Goal: Task Accomplishment & Management: Manage account settings

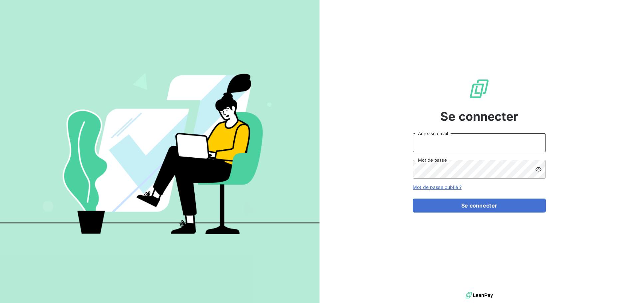
click at [450, 139] on input "Adresse email" at bounding box center [479, 143] width 133 height 19
type input "[EMAIL_ADDRESS][DOMAIN_NAME]"
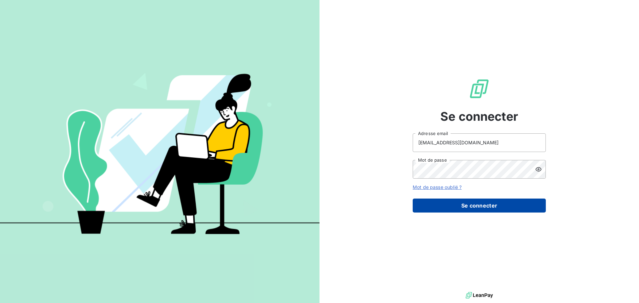
click at [484, 205] on button "Se connecter" at bounding box center [479, 206] width 133 height 14
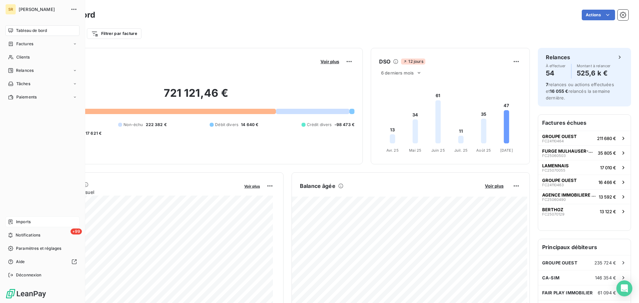
click at [27, 220] on span "Imports" at bounding box center [23, 222] width 15 height 6
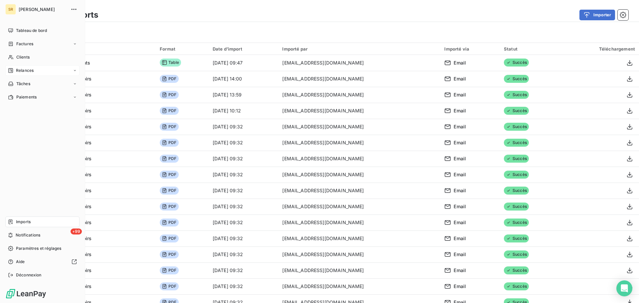
click at [21, 69] on span "Relances" at bounding box center [25, 71] width 18 height 6
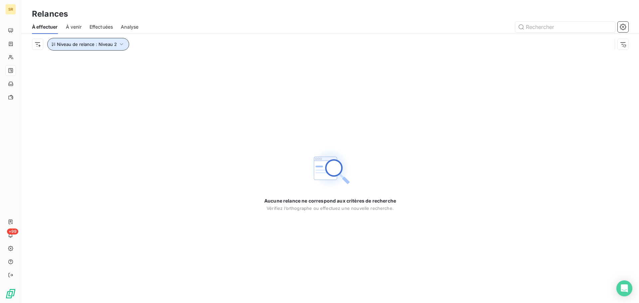
click at [121, 44] on icon "button" at bounding box center [121, 44] width 7 height 7
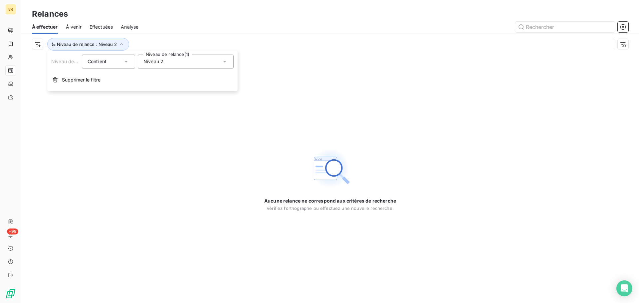
click at [226, 62] on icon at bounding box center [224, 61] width 7 height 7
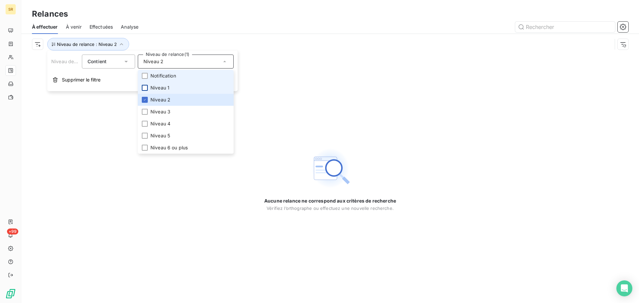
drag, startPoint x: 146, startPoint y: 75, endPoint x: 147, endPoint y: 87, distance: 12.4
click at [146, 75] on div at bounding box center [145, 76] width 6 height 6
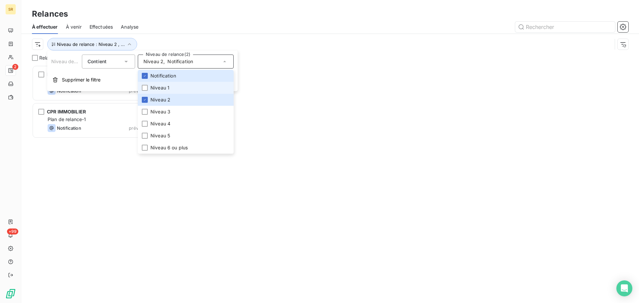
scroll to position [233, 138]
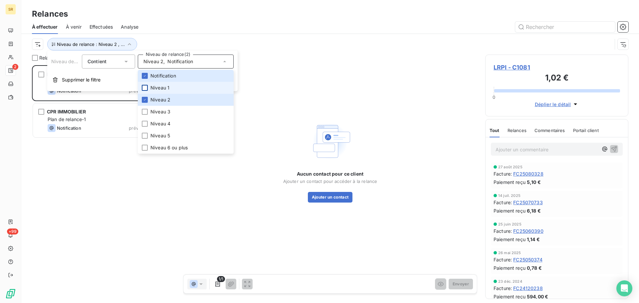
click at [146, 89] on div at bounding box center [145, 88] width 6 height 6
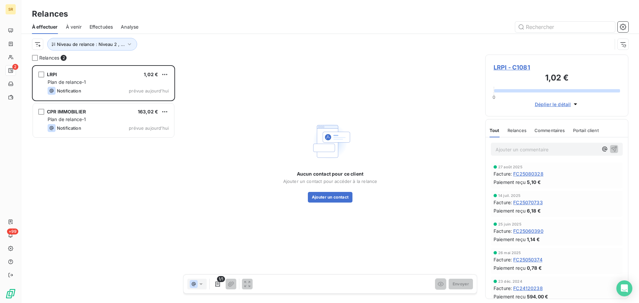
click at [124, 214] on div "LRPI 1,02 € Plan de relance-1 Notification prévue [DATE] CPR IMMOBILIER 163,02 …" at bounding box center [103, 184] width 143 height 238
click at [129, 42] on icon "button" at bounding box center [129, 44] width 7 height 7
click at [225, 62] on icon at bounding box center [224, 62] width 3 height 2
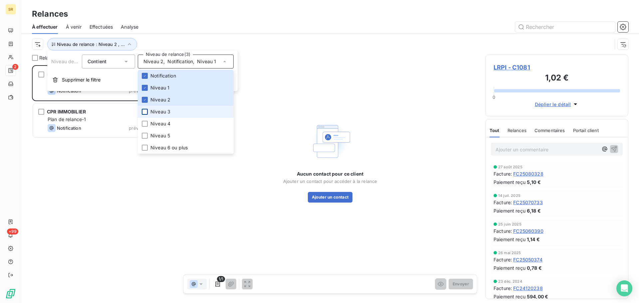
click at [146, 112] on div at bounding box center [145, 112] width 6 height 6
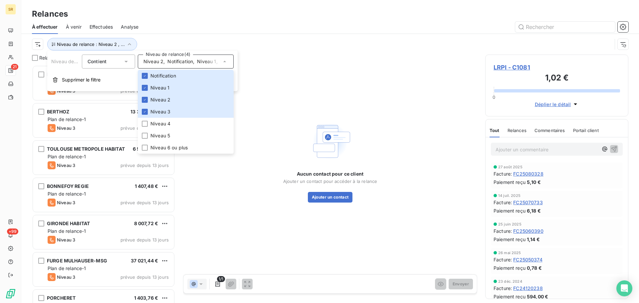
click at [306, 299] on div "Relances 21 LEDOUX 225,48 € Plan de relance-1 Niveau 3 prévue depuis 15 jours B…" at bounding box center [330, 179] width 618 height 249
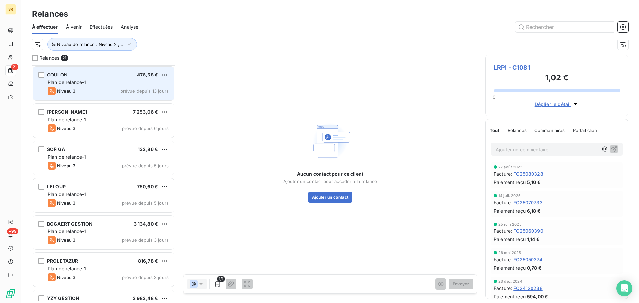
scroll to position [446, 0]
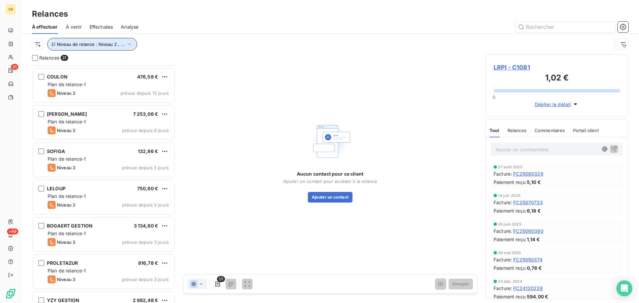
click at [129, 43] on icon "button" at bounding box center [129, 44] width 7 height 7
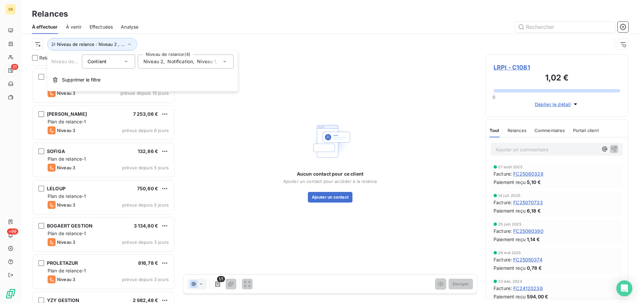
click at [225, 61] on icon at bounding box center [224, 62] width 3 height 2
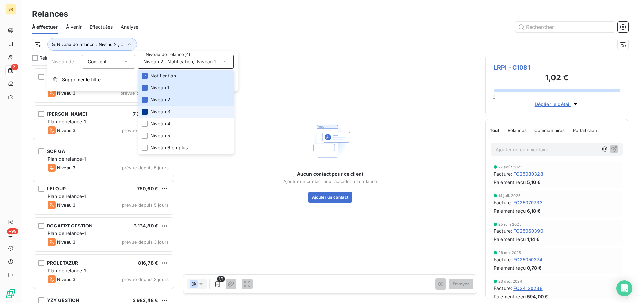
click at [143, 112] on div at bounding box center [145, 112] width 6 height 6
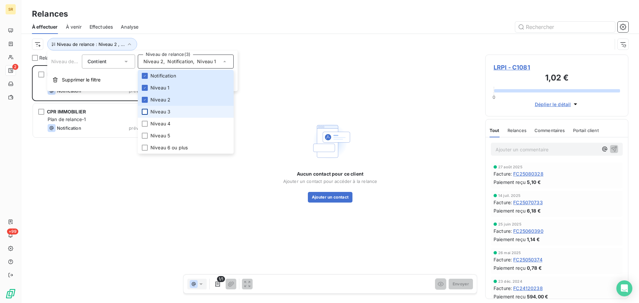
scroll to position [0, 0]
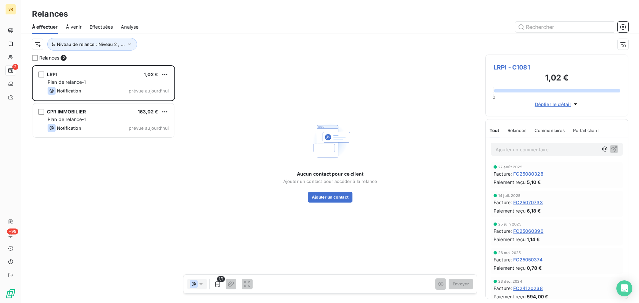
click at [115, 257] on div "LRPI 1,02 € Plan de relance-1 Notification prévue [DATE] CPR IMMOBILIER 163,02 …" at bounding box center [103, 184] width 143 height 238
